Goal: Task Accomplishment & Management: Use online tool/utility

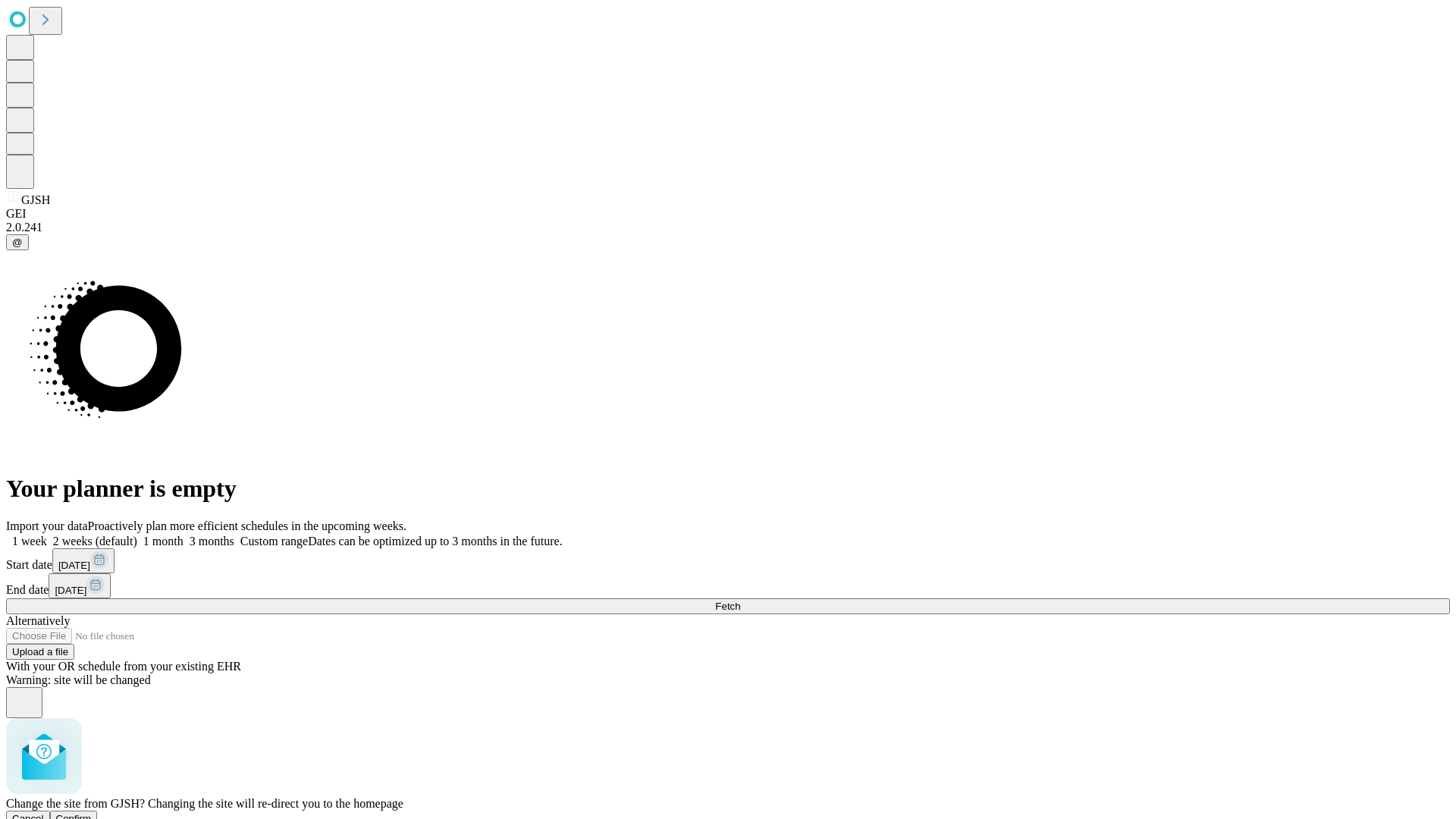
click at [92, 813] on span "Confirm" at bounding box center [73, 819] width 35 height 11
click at [47, 535] on label "1 week" at bounding box center [26, 541] width 41 height 13
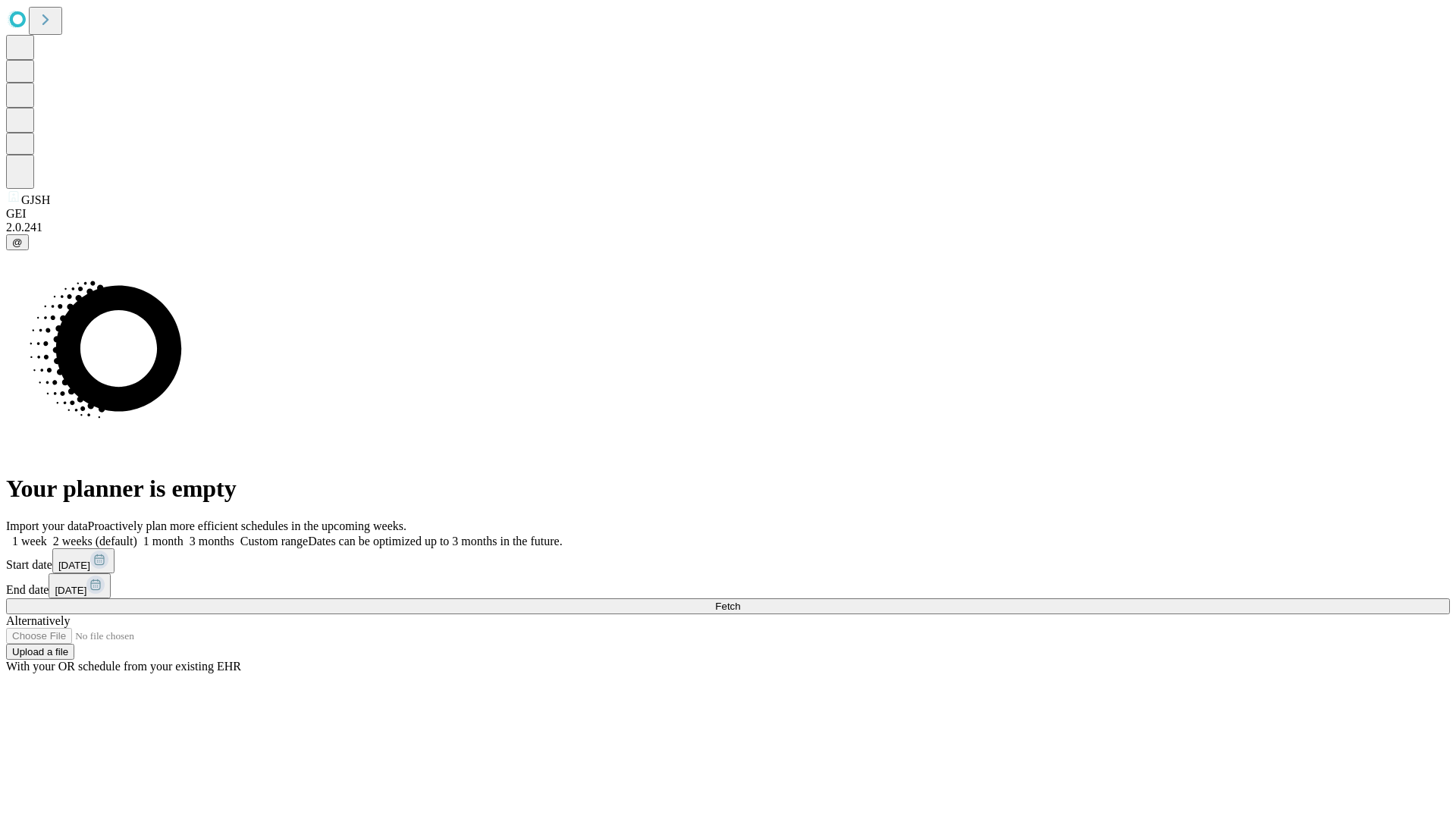
click at [740, 600] on span "Fetch" at bounding box center [727, 606] width 25 height 11
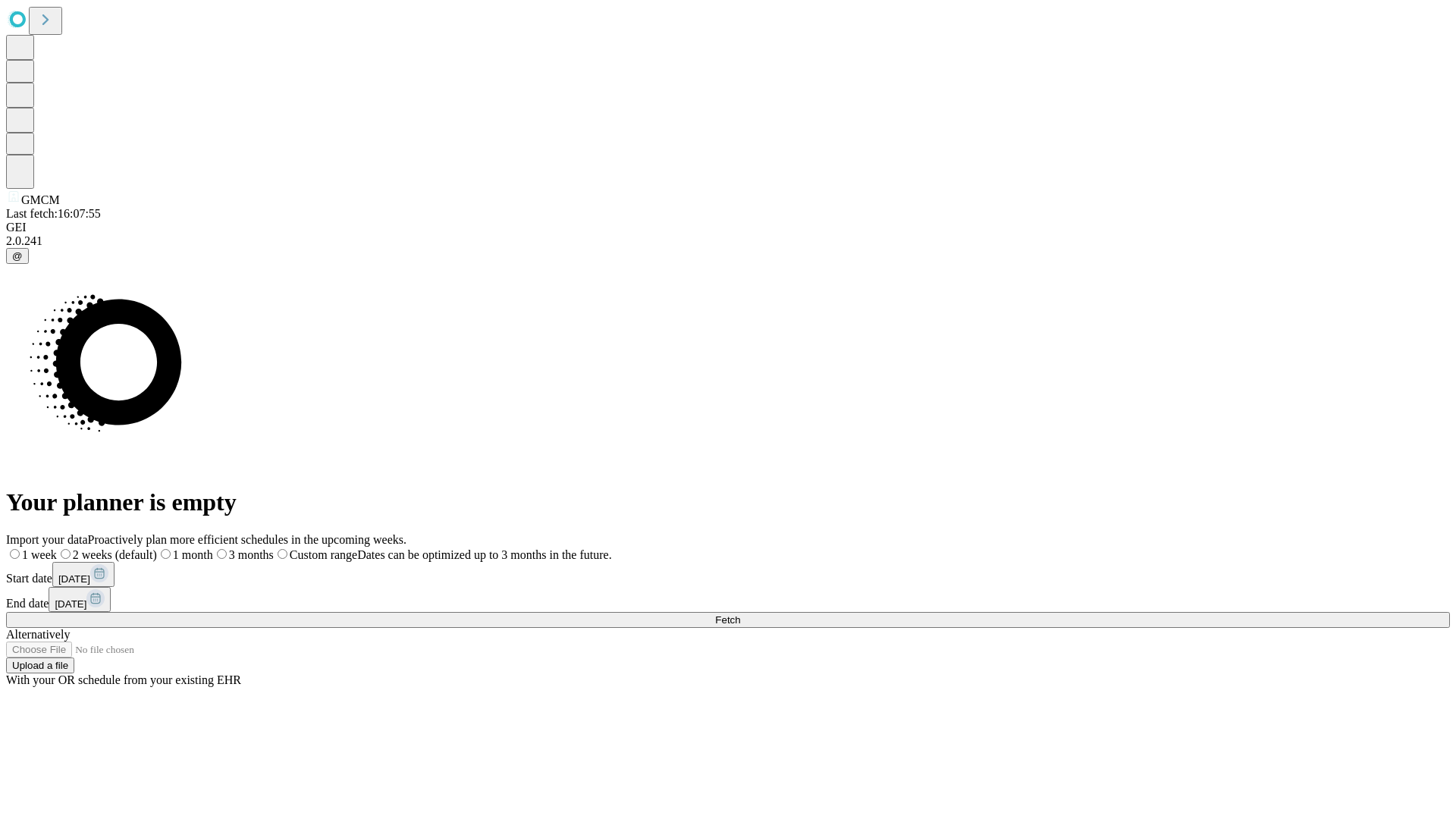
click at [740, 615] on span "Fetch" at bounding box center [727, 620] width 25 height 11
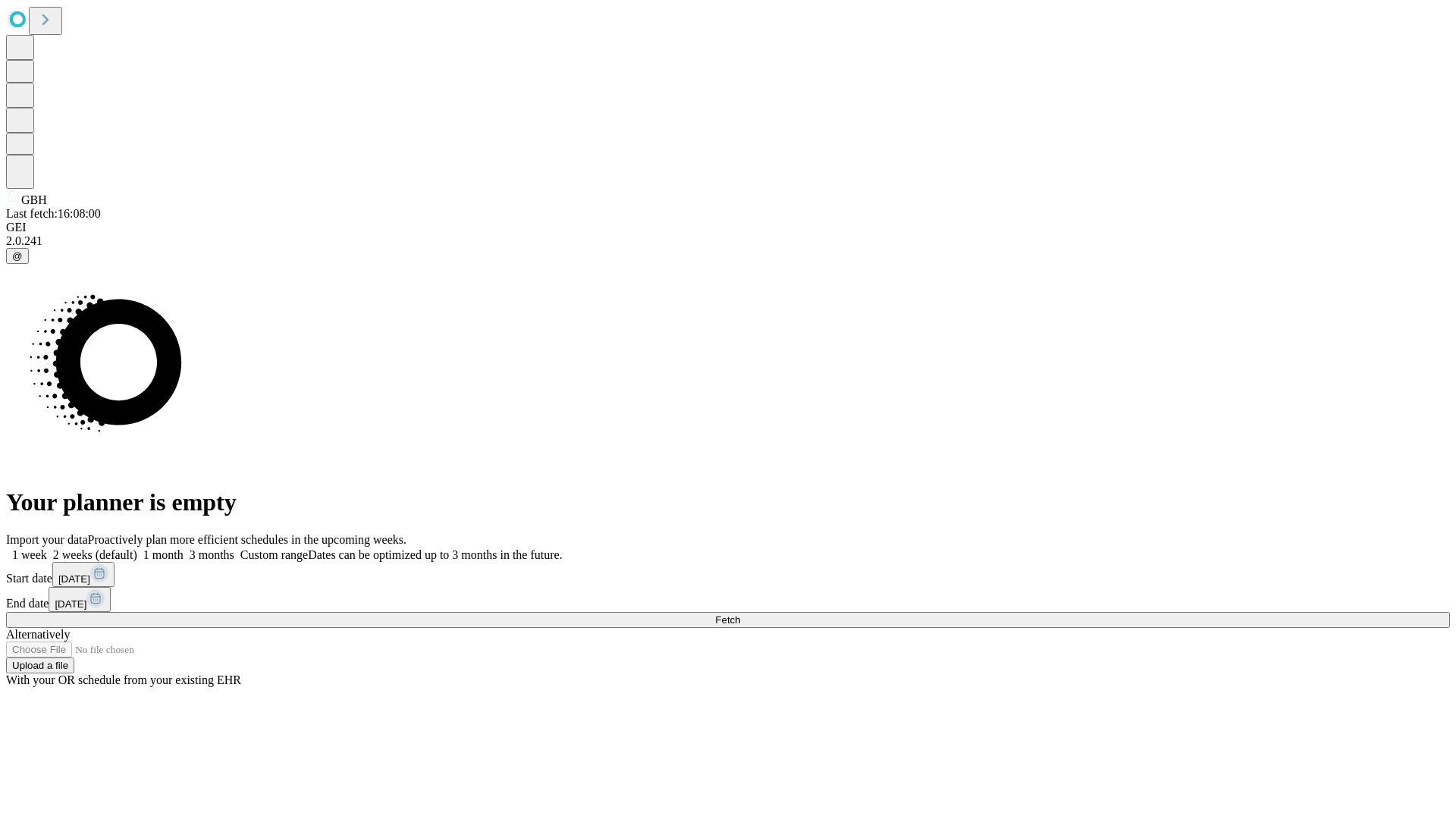
click at [47, 549] on label "1 week" at bounding box center [26, 556] width 41 height 13
click at [740, 615] on span "Fetch" at bounding box center [727, 620] width 25 height 11
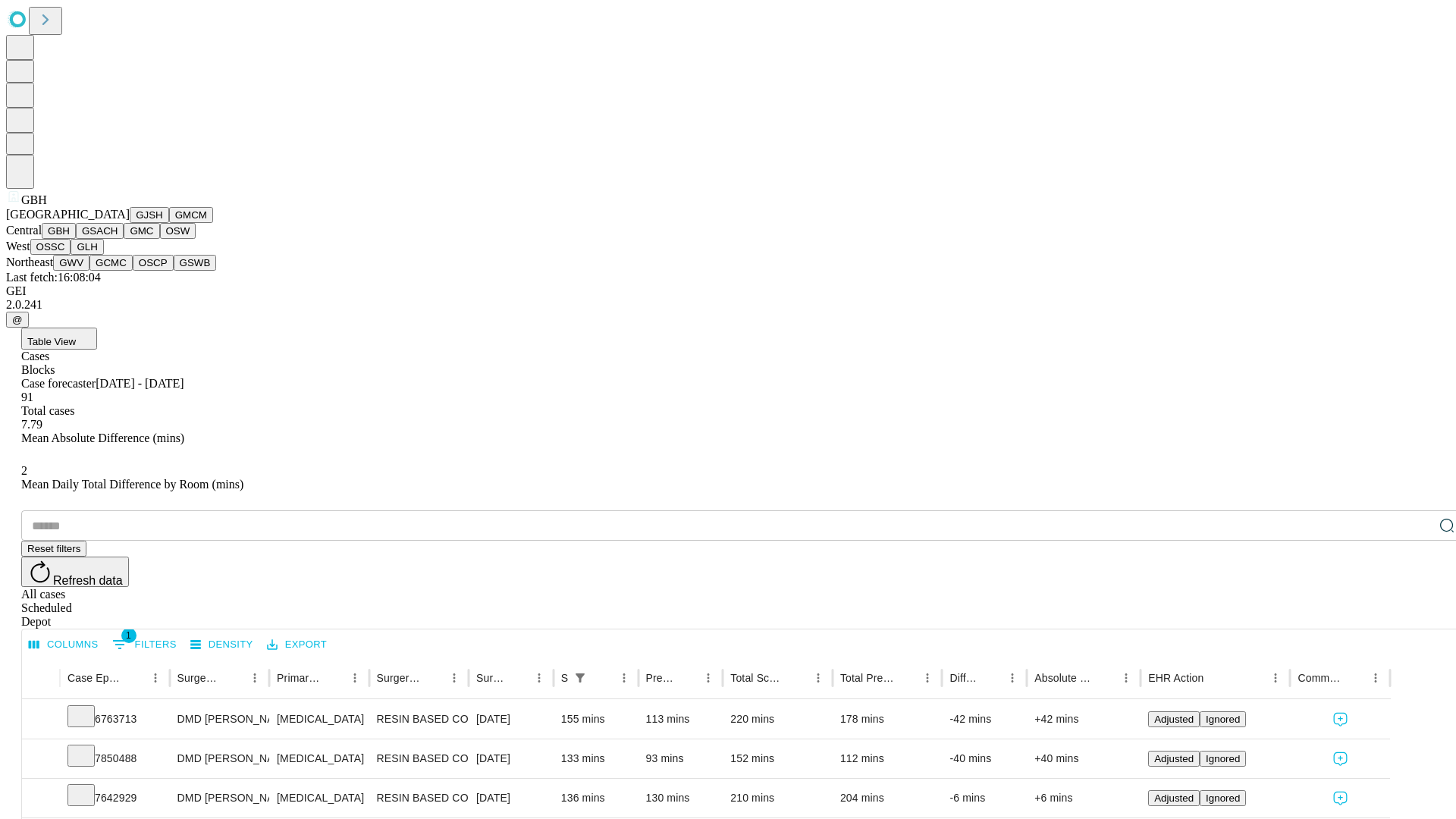
click at [117, 239] on button "GSACH" at bounding box center [99, 231] width 48 height 16
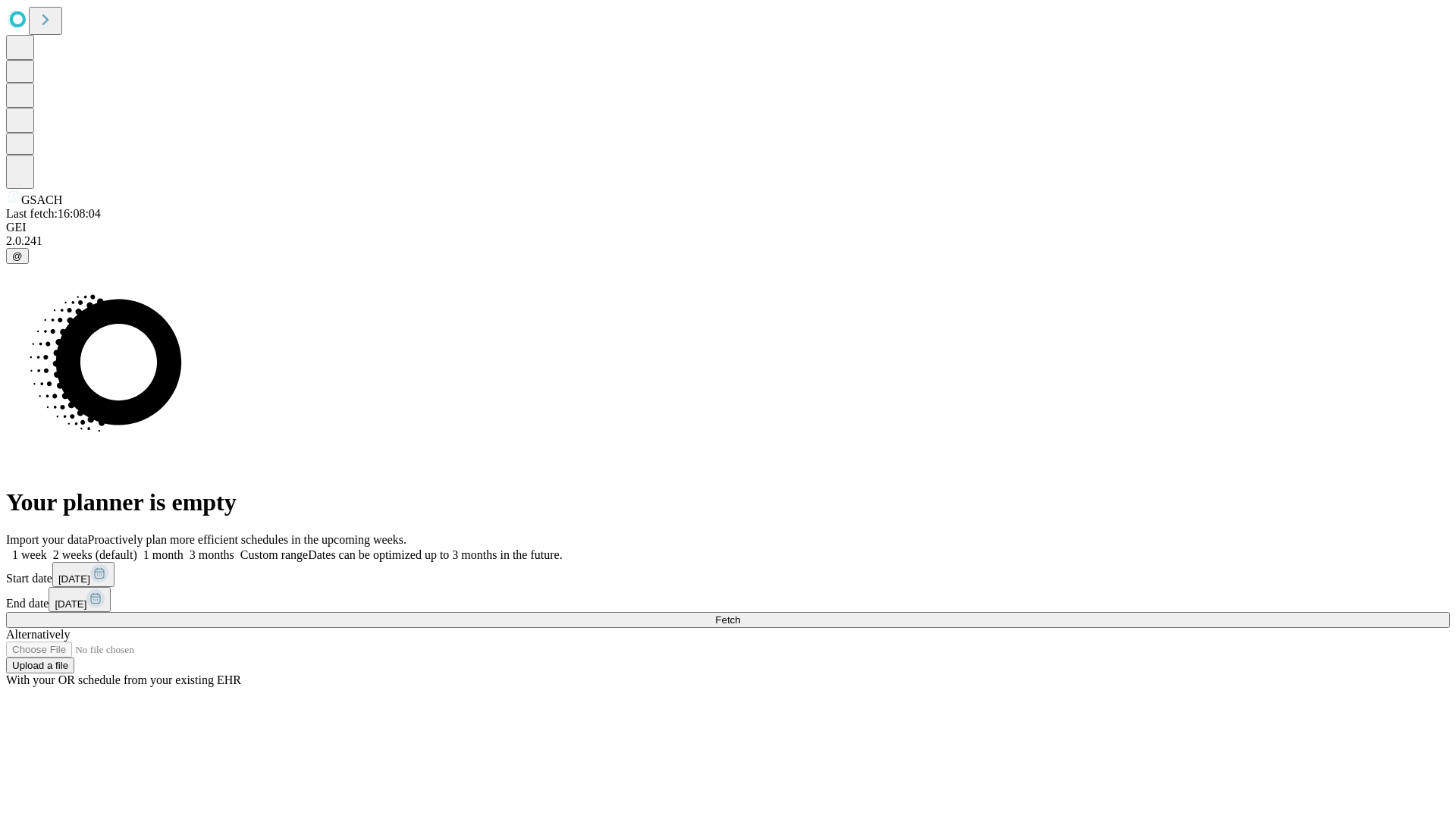
click at [47, 549] on label "1 week" at bounding box center [26, 556] width 41 height 13
click at [740, 615] on span "Fetch" at bounding box center [727, 620] width 25 height 11
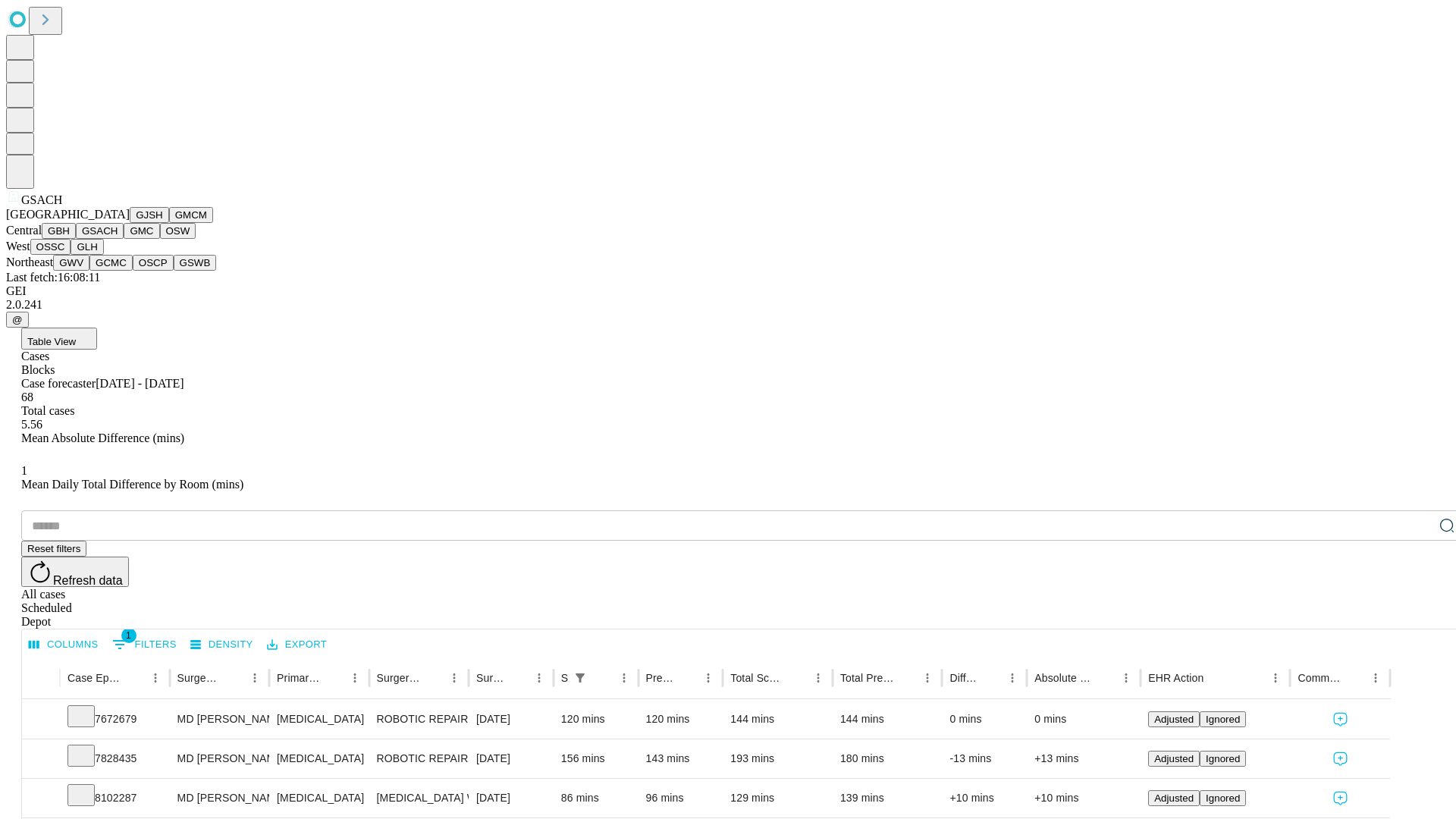
click at [124, 239] on button "GMC" at bounding box center [141, 231] width 35 height 16
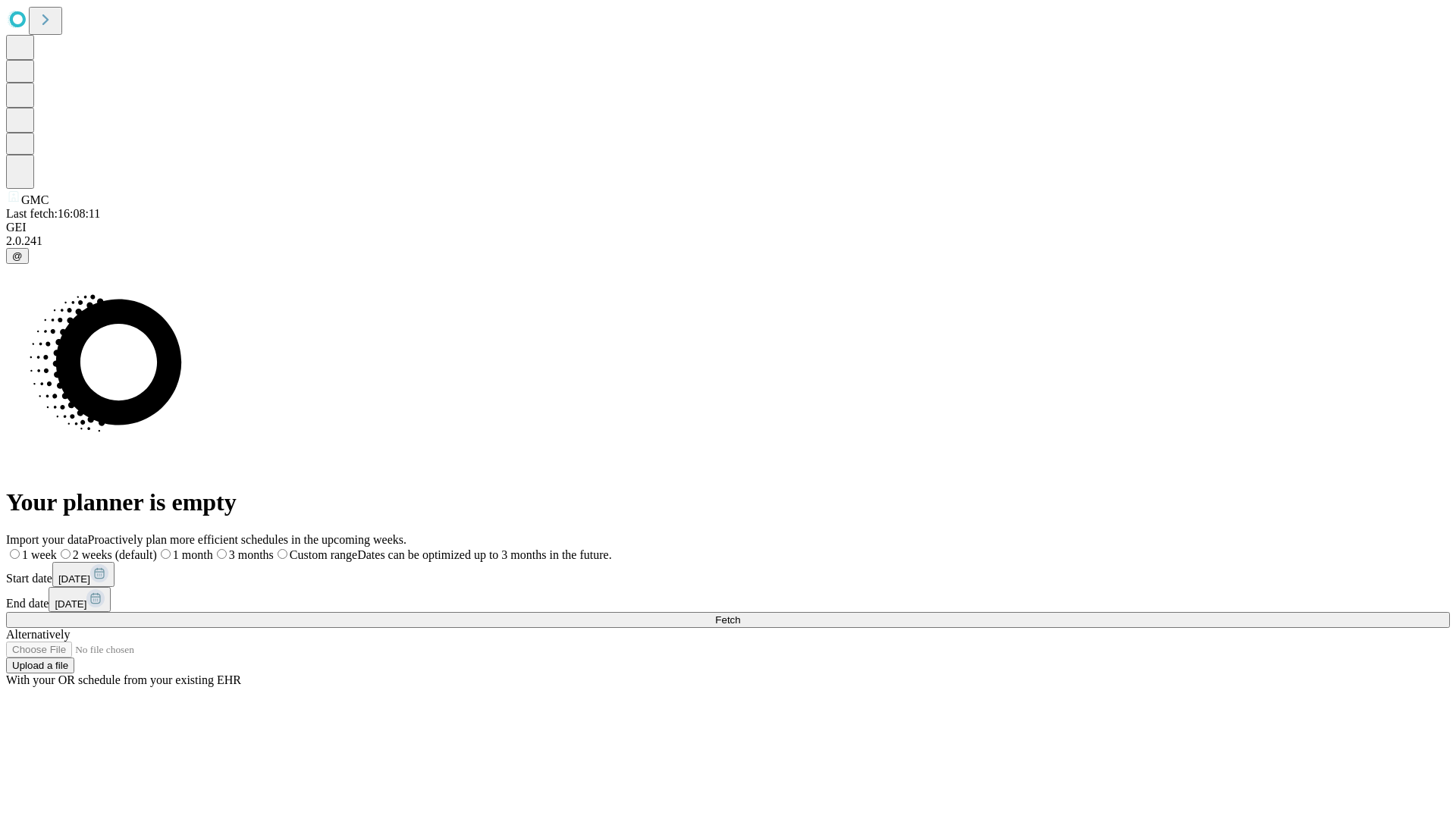
click at [57, 549] on label "1 week" at bounding box center [31, 556] width 51 height 13
click at [740, 615] on span "Fetch" at bounding box center [727, 620] width 25 height 11
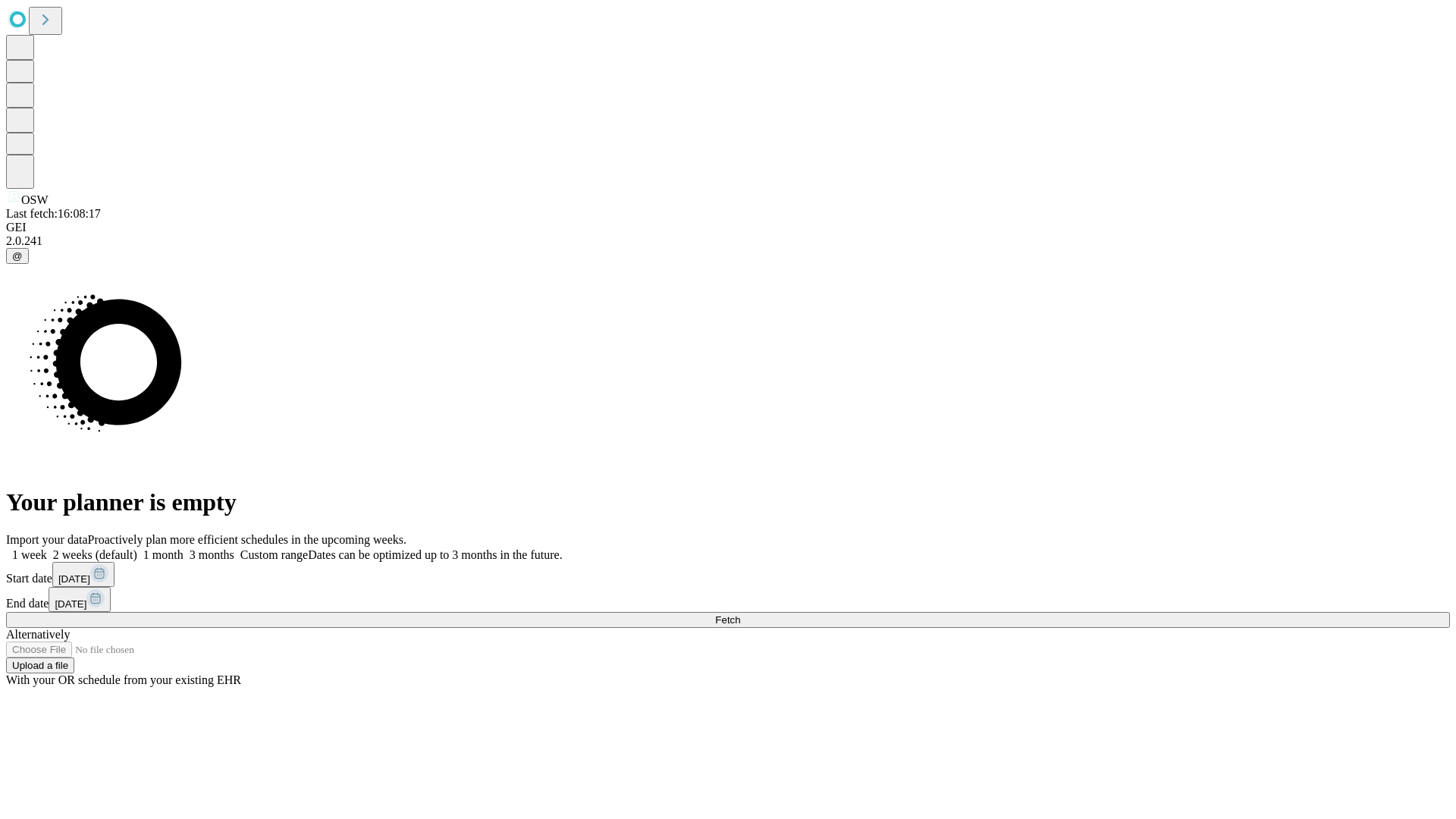
click at [47, 549] on label "1 week" at bounding box center [26, 556] width 41 height 13
click at [740, 615] on span "Fetch" at bounding box center [727, 620] width 25 height 11
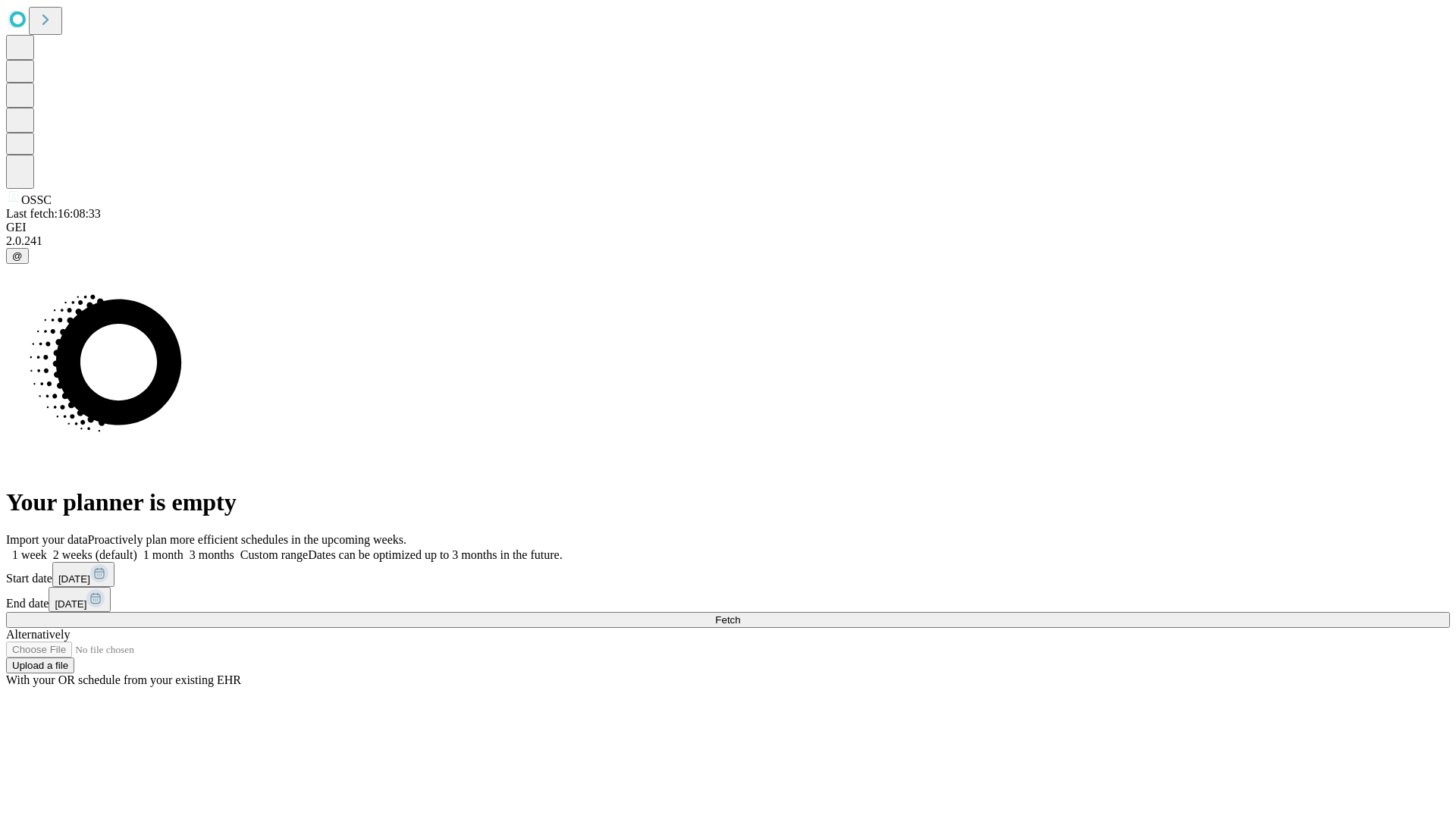
click at [47, 549] on label "1 week" at bounding box center [26, 556] width 41 height 13
click at [740, 615] on span "Fetch" at bounding box center [727, 620] width 25 height 11
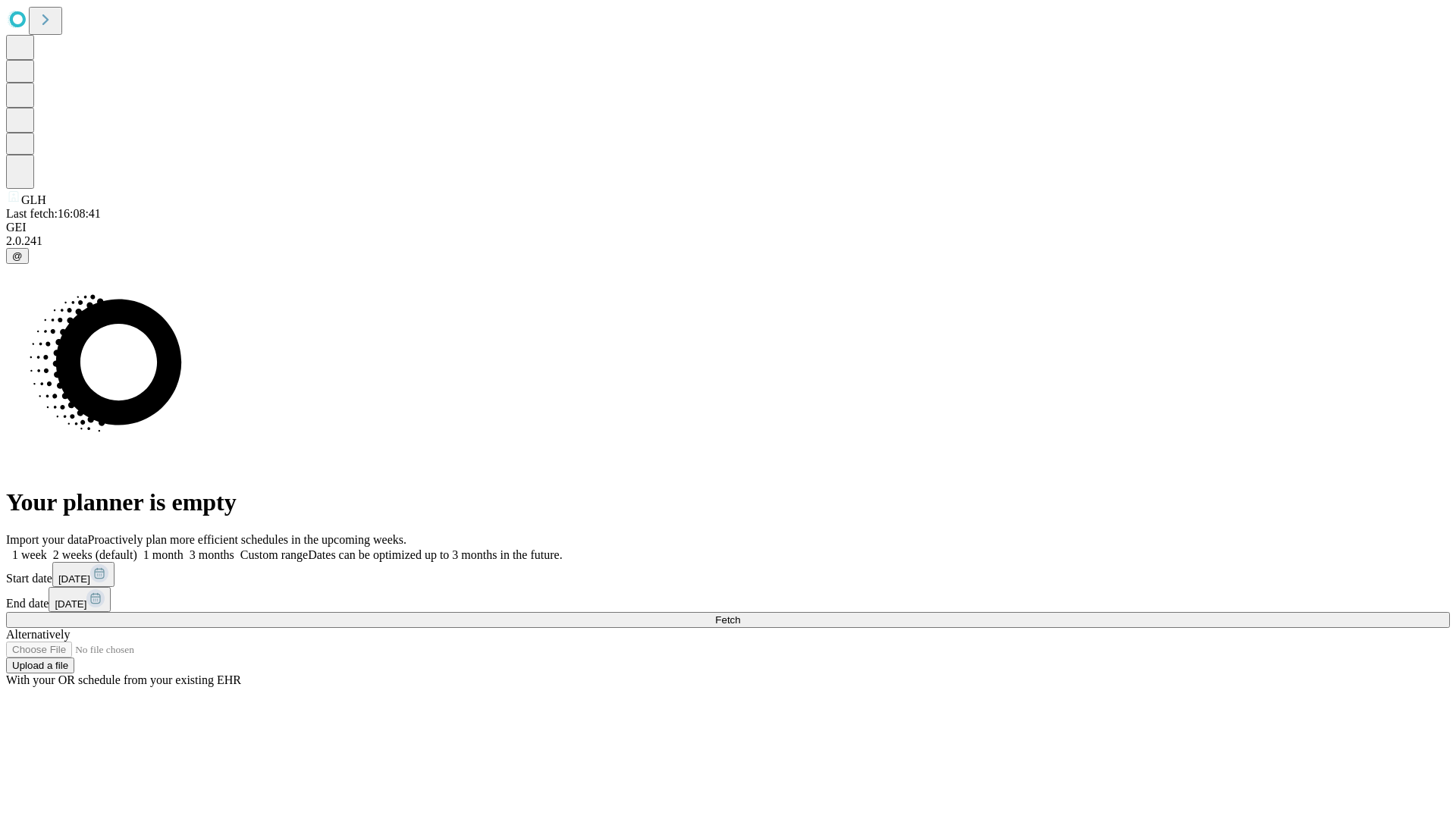
click at [47, 549] on label "1 week" at bounding box center [26, 556] width 41 height 13
click at [740, 615] on span "Fetch" at bounding box center [727, 620] width 25 height 11
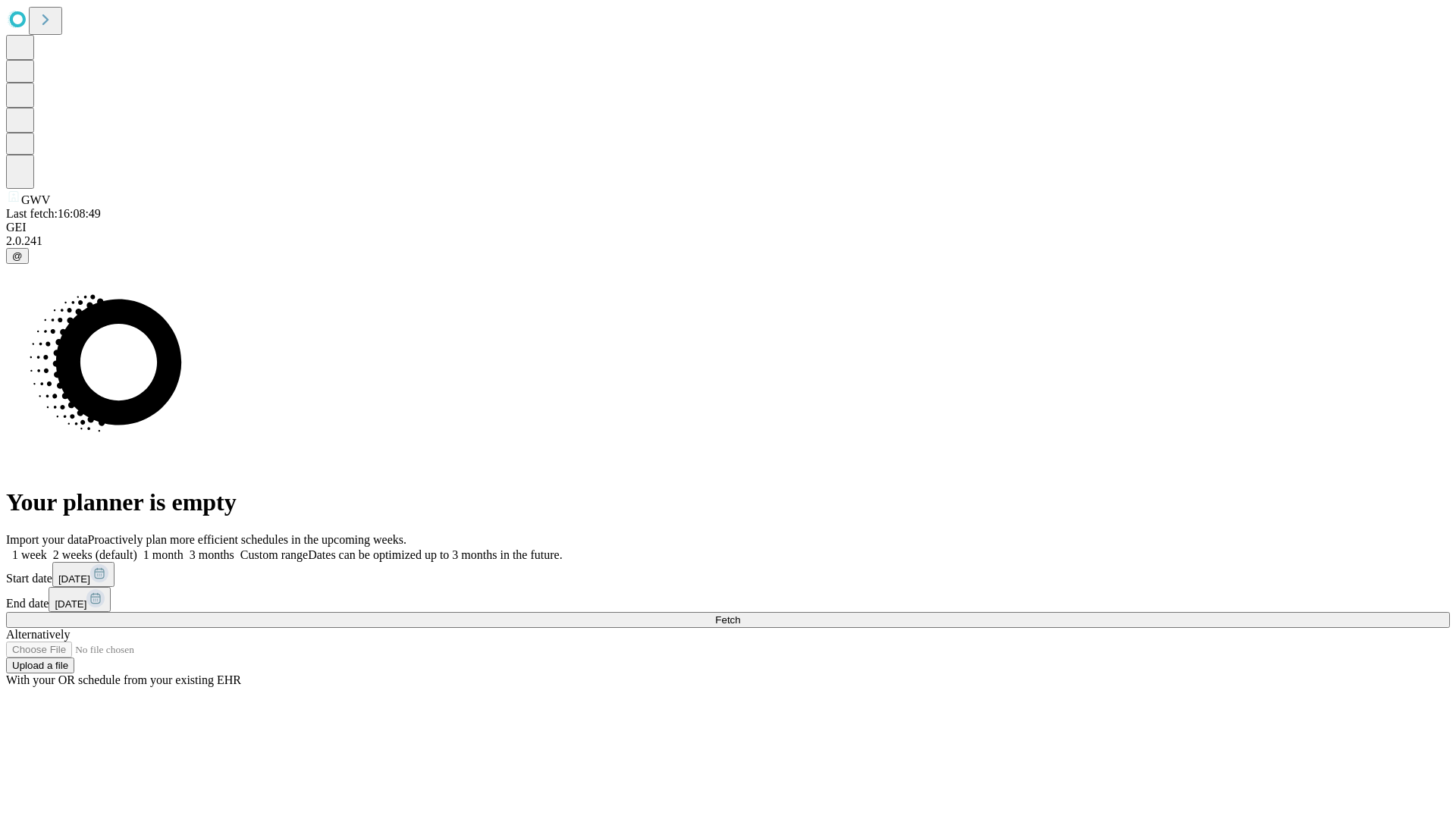
click at [47, 549] on label "1 week" at bounding box center [26, 556] width 41 height 13
click at [740, 615] on span "Fetch" at bounding box center [727, 620] width 25 height 11
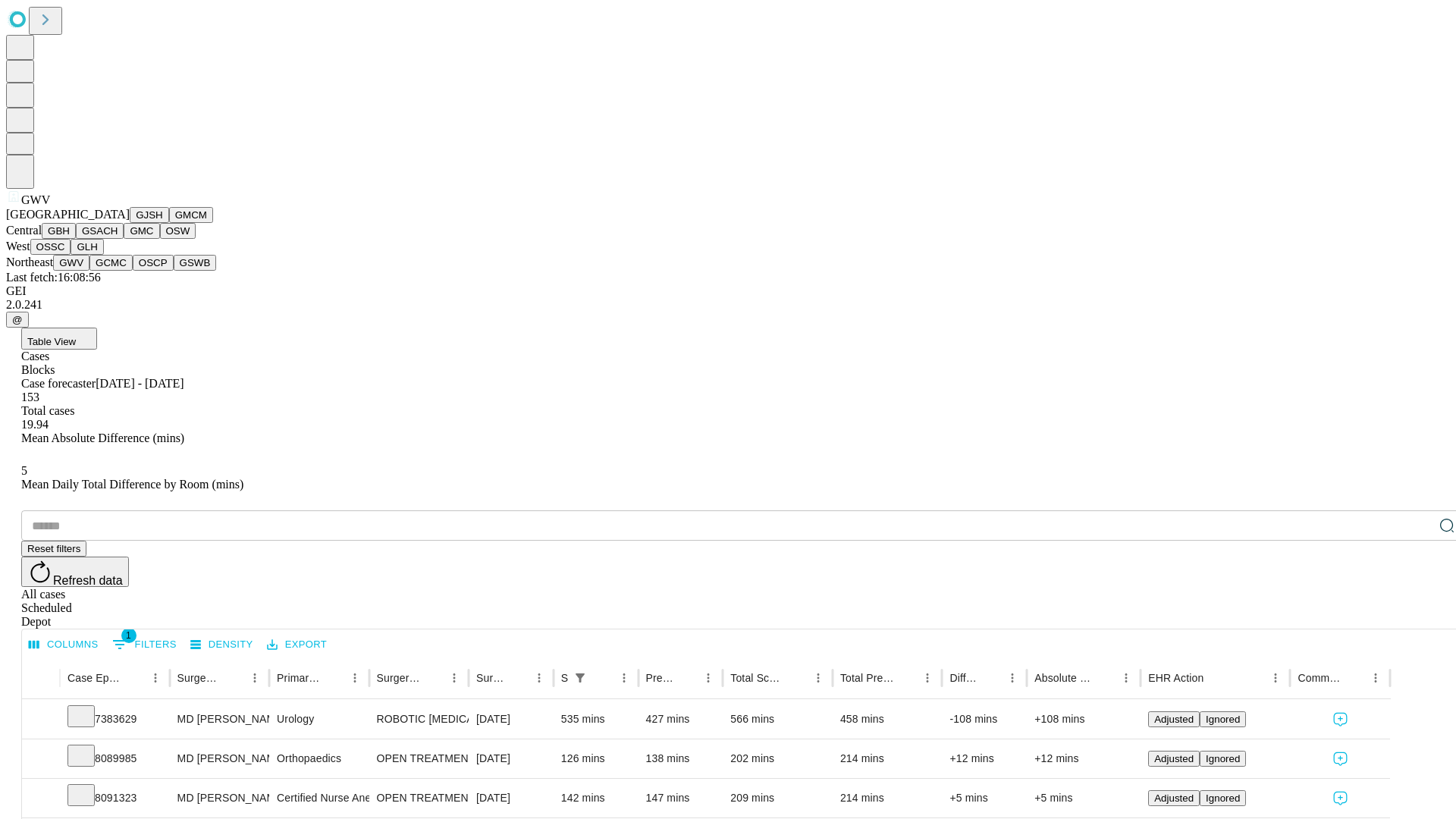
click at [117, 271] on button "GCMC" at bounding box center [111, 262] width 43 height 16
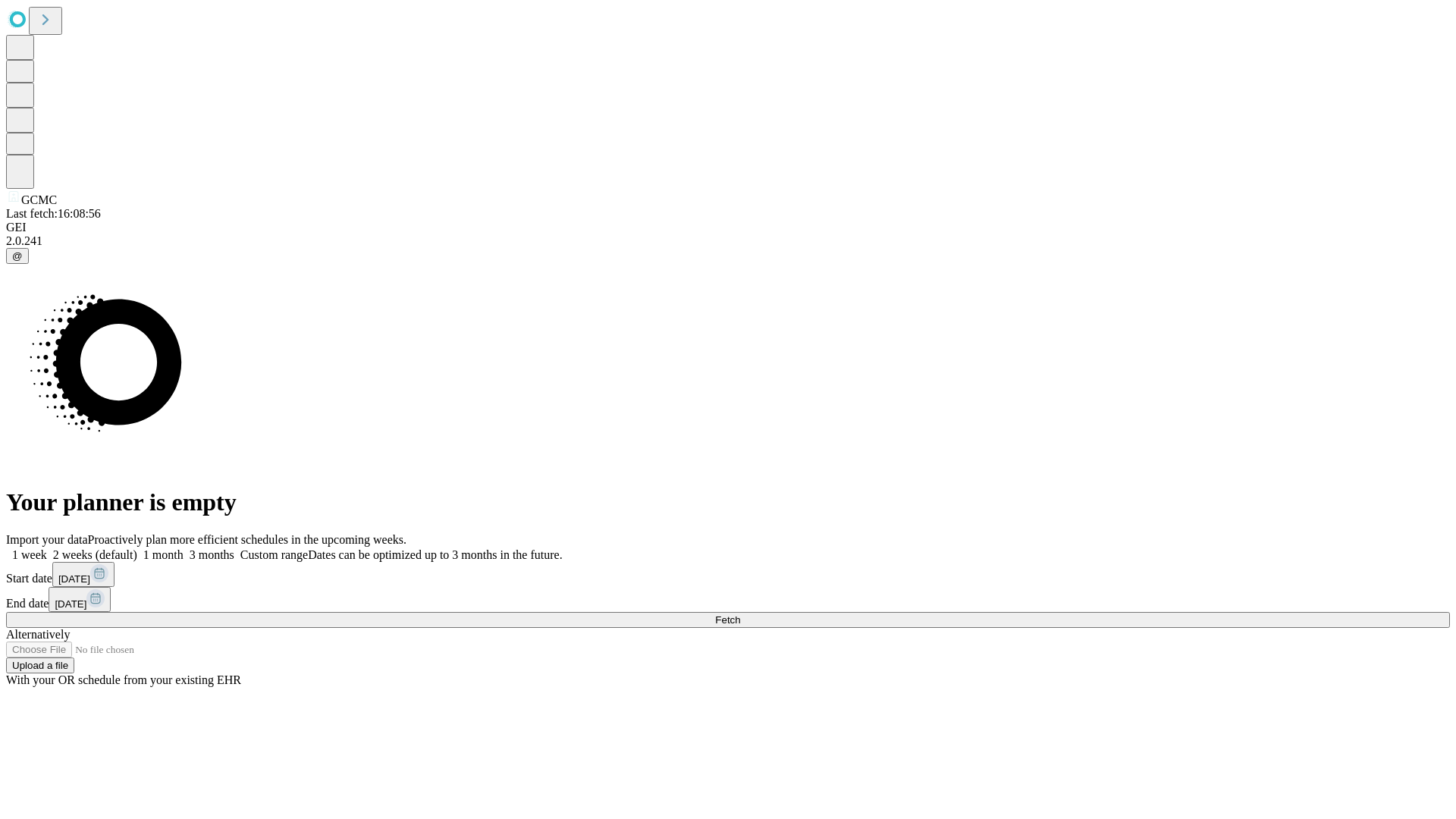
click at [47, 549] on label "1 week" at bounding box center [26, 556] width 41 height 13
click at [740, 615] on span "Fetch" at bounding box center [727, 620] width 25 height 11
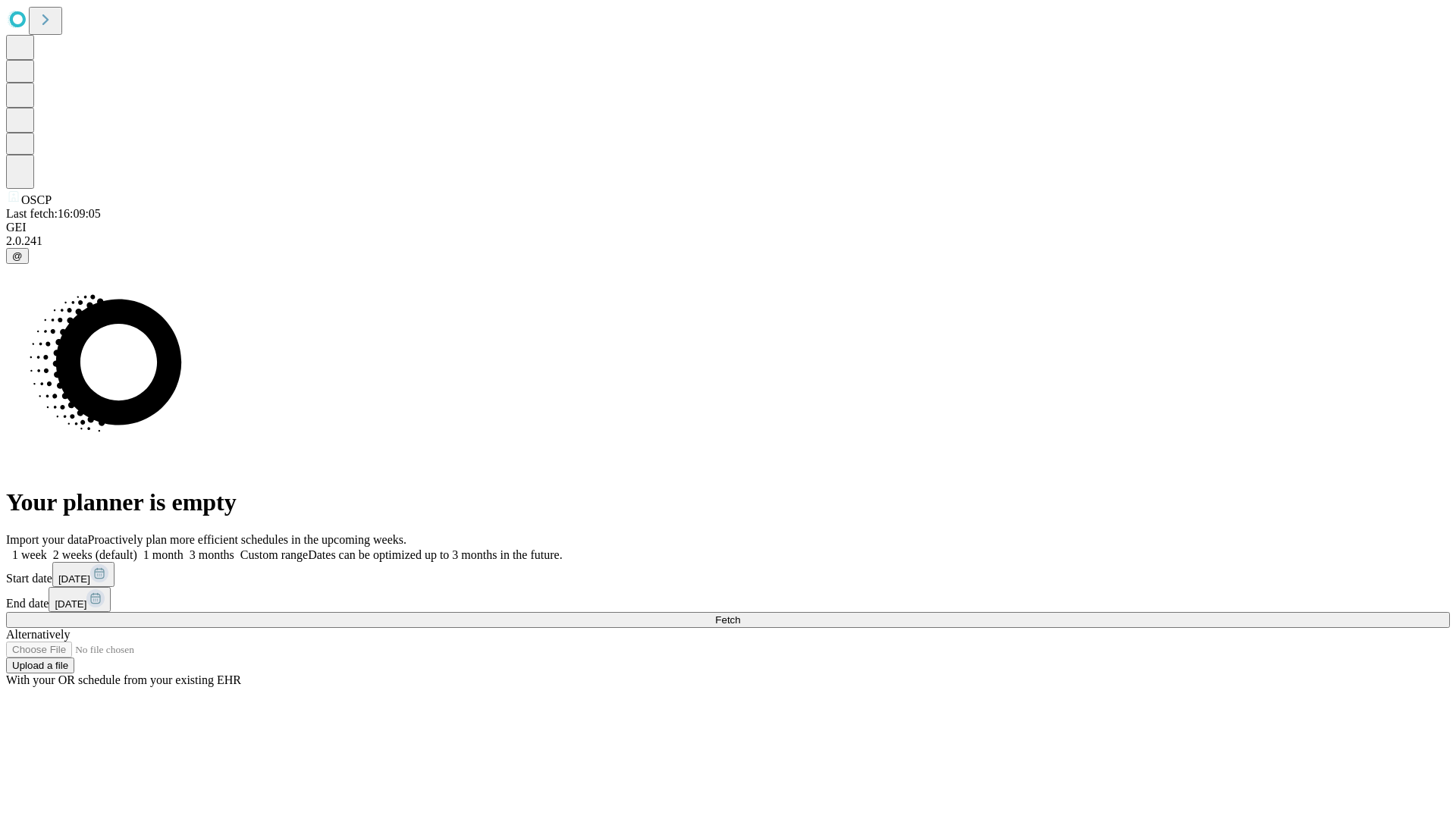
click at [47, 549] on label "1 week" at bounding box center [26, 556] width 41 height 13
click at [740, 615] on span "Fetch" at bounding box center [727, 620] width 25 height 11
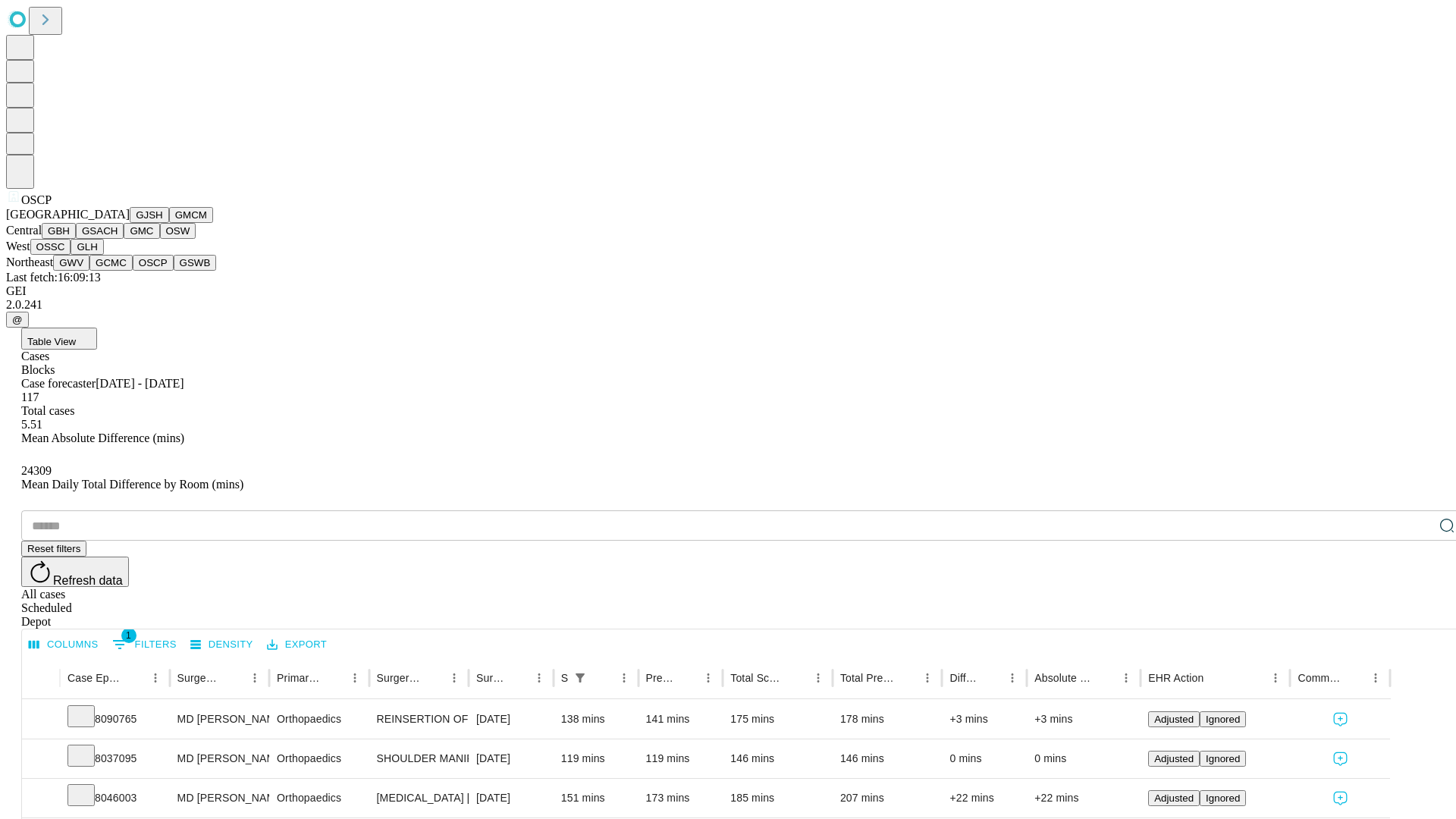
click at [174, 271] on button "GSWB" at bounding box center [195, 262] width 43 height 16
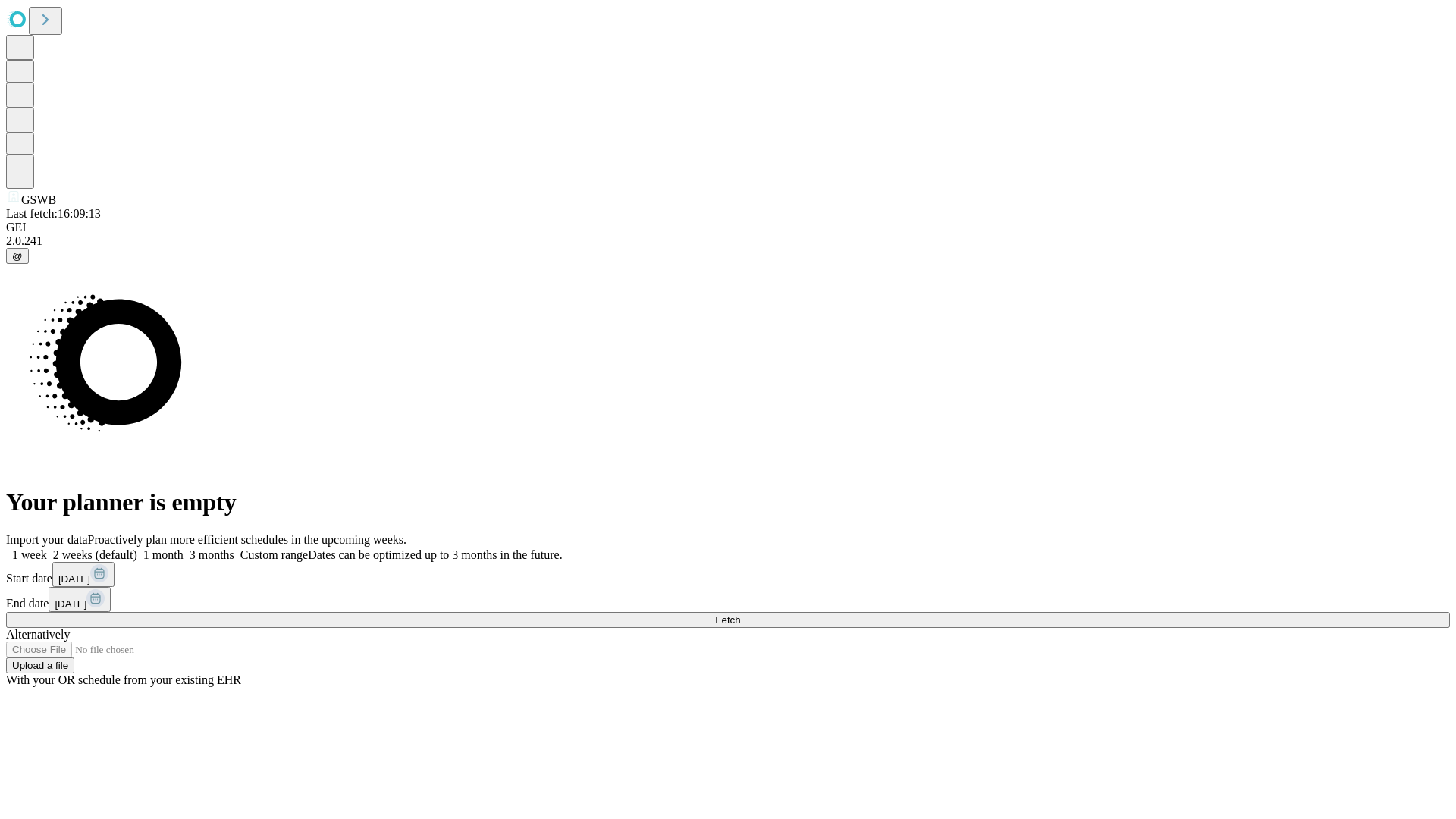
click at [47, 549] on label "1 week" at bounding box center [26, 556] width 41 height 13
click at [740, 615] on span "Fetch" at bounding box center [727, 620] width 25 height 11
